Goal: Find specific page/section: Find specific page/section

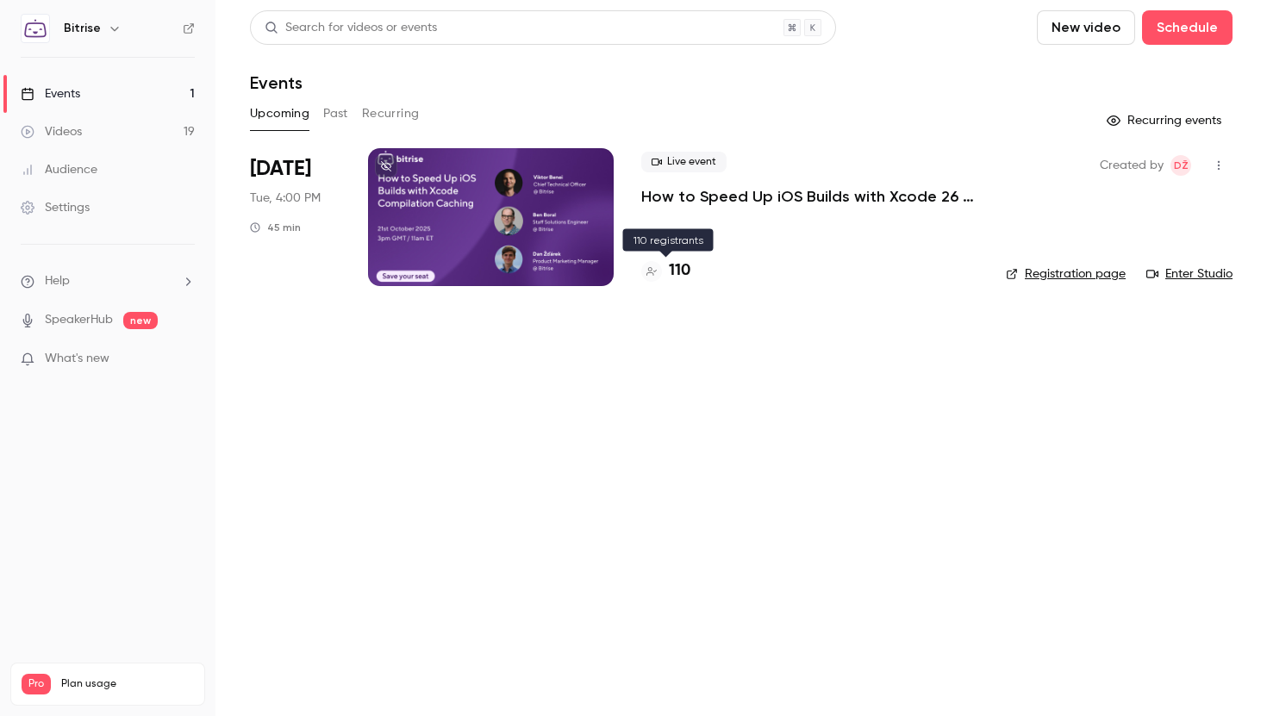
click at [681, 266] on h4 "110" at bounding box center [680, 270] width 22 height 23
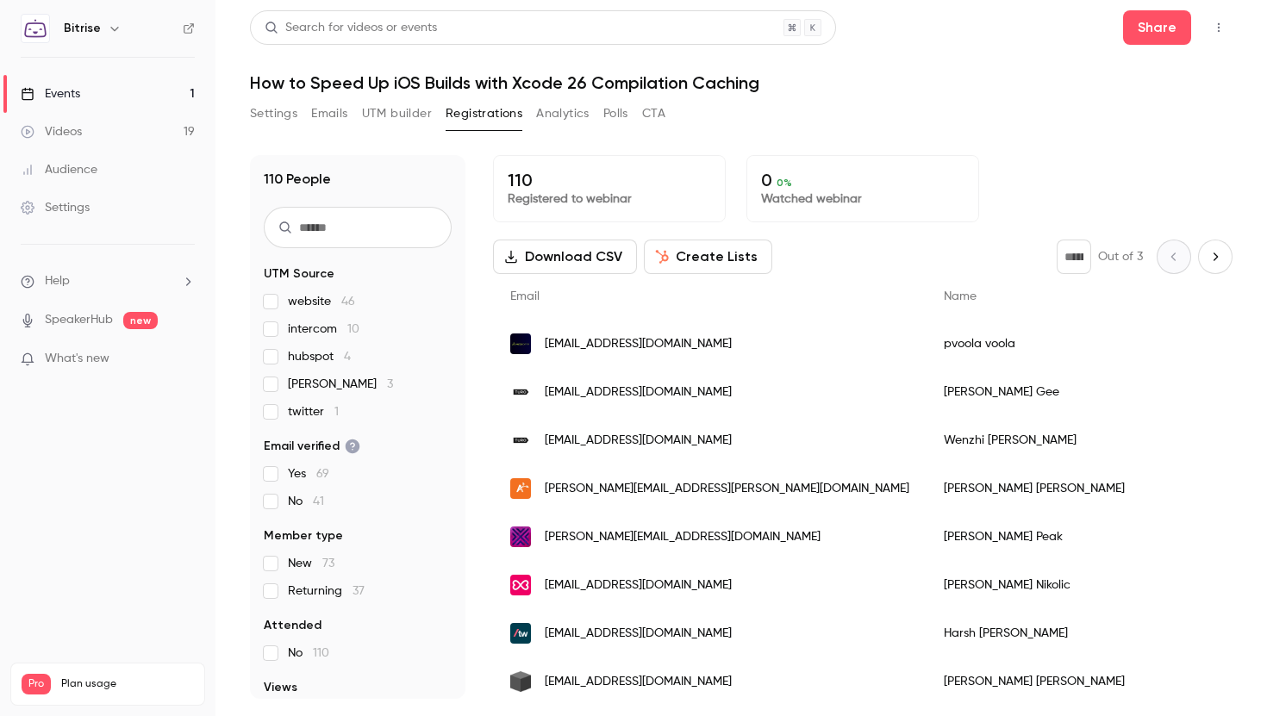
click at [338, 378] on span "[PERSON_NAME] 3" at bounding box center [340, 384] width 105 height 17
